Goal: Find specific page/section: Find specific page/section

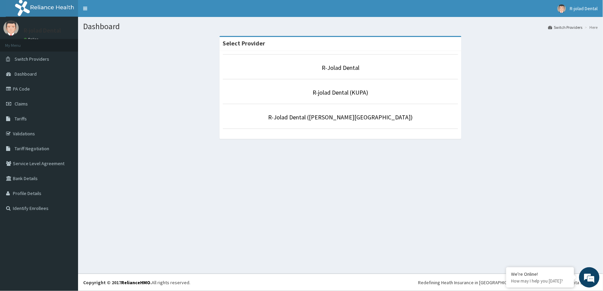
click at [321, 65] on p "R-Jolad Dental" at bounding box center [341, 67] width 236 height 9
click at [337, 67] on link "R-Jolad Dental" at bounding box center [341, 68] width 38 height 8
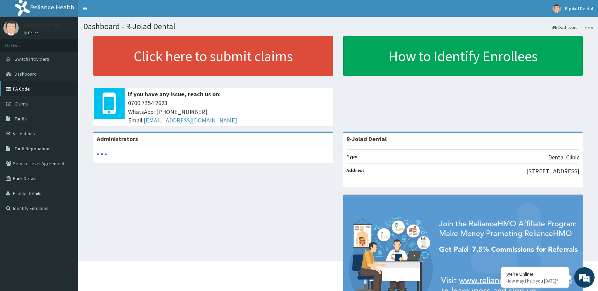
click at [19, 92] on link "PA Code" at bounding box center [39, 88] width 78 height 15
